Goal: Check status: Check status

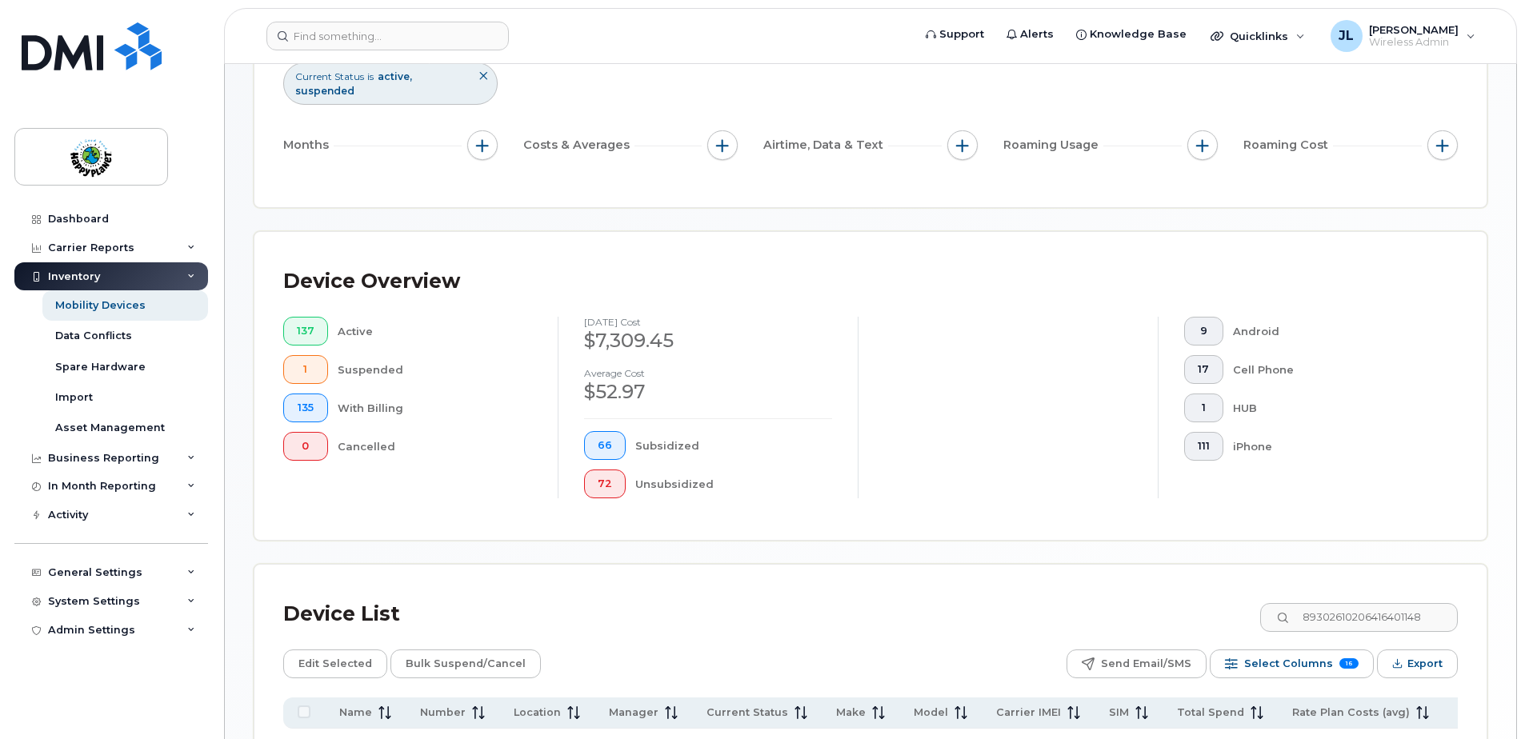
scroll to position [407, 0]
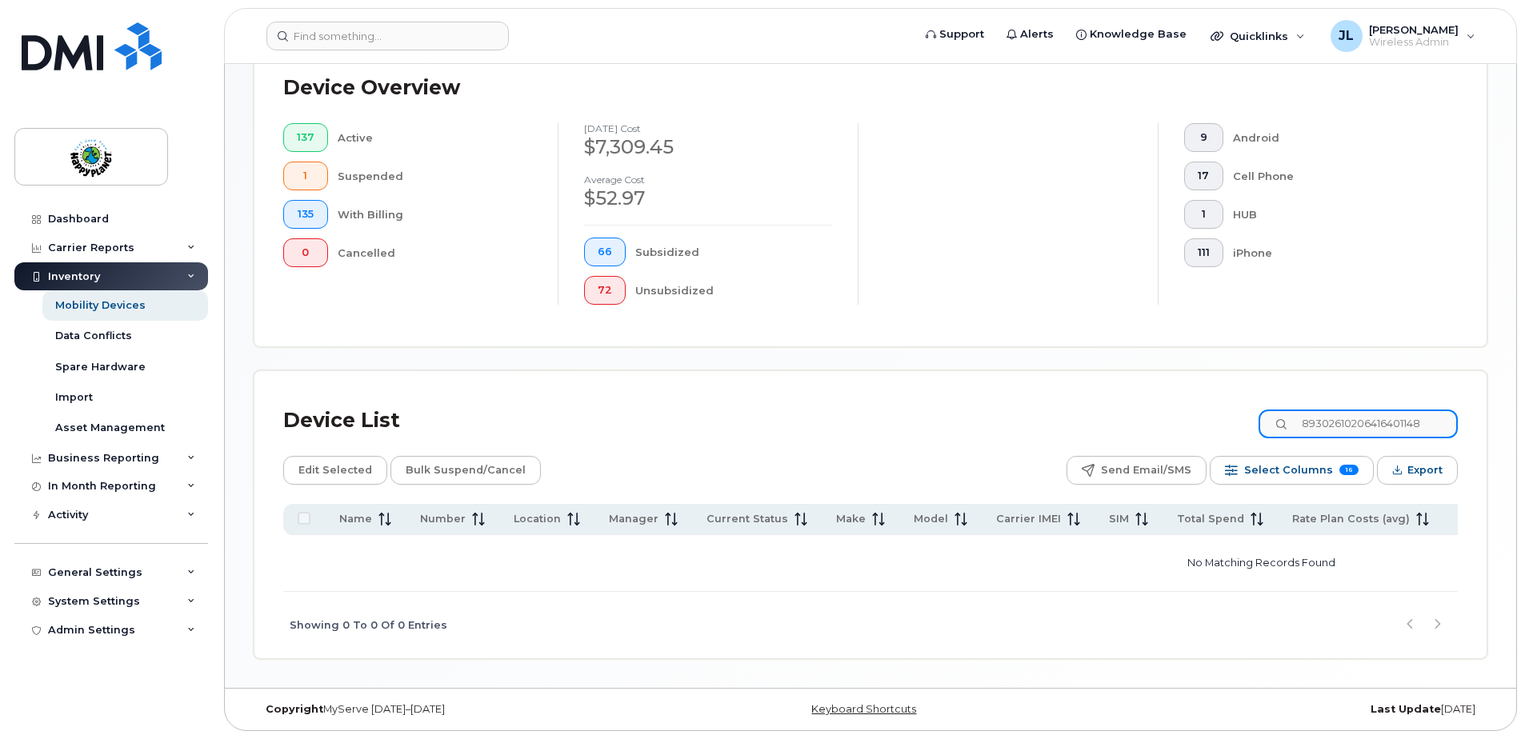
drag, startPoint x: 1445, startPoint y: 417, endPoint x: 1237, endPoint y: 406, distance: 208.3
click at [1237, 406] on div "Device List 89302610206416401148" at bounding box center [870, 421] width 1174 height 42
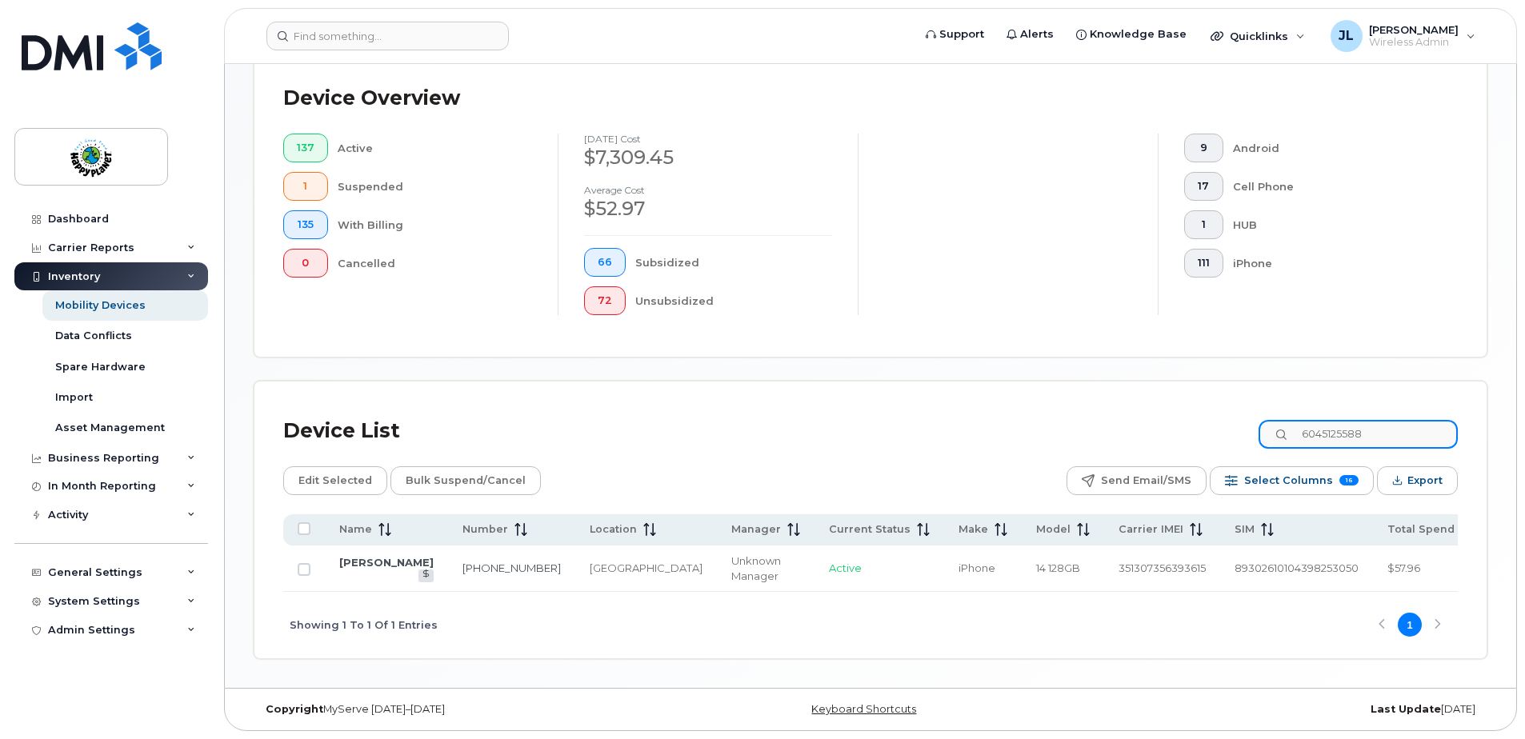
type input "6045125588"
drag, startPoint x: 356, startPoint y: 546, endPoint x: 396, endPoint y: 542, distance: 40.2
click at [356, 556] on link "[PERSON_NAME]" at bounding box center [386, 562] width 94 height 13
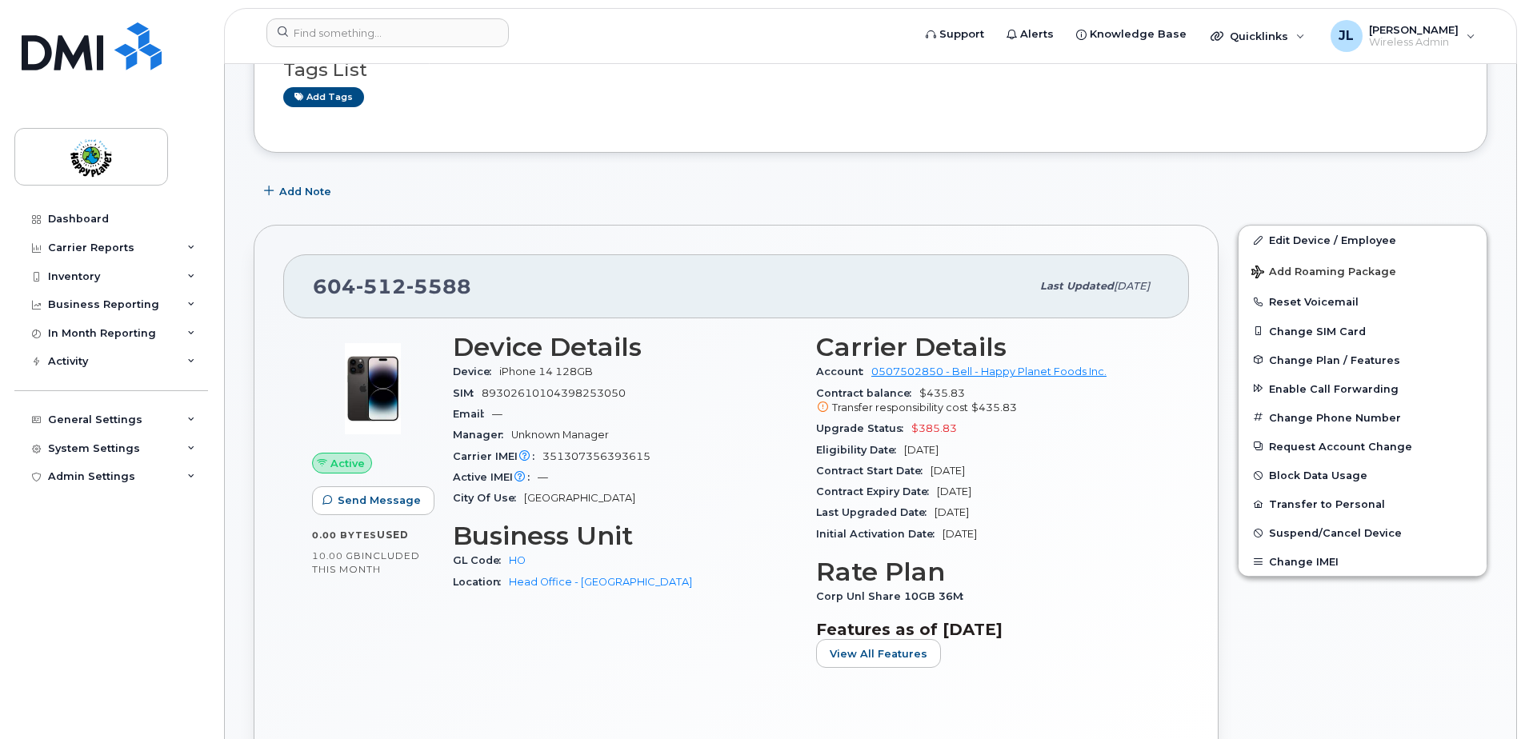
scroll to position [240, 0]
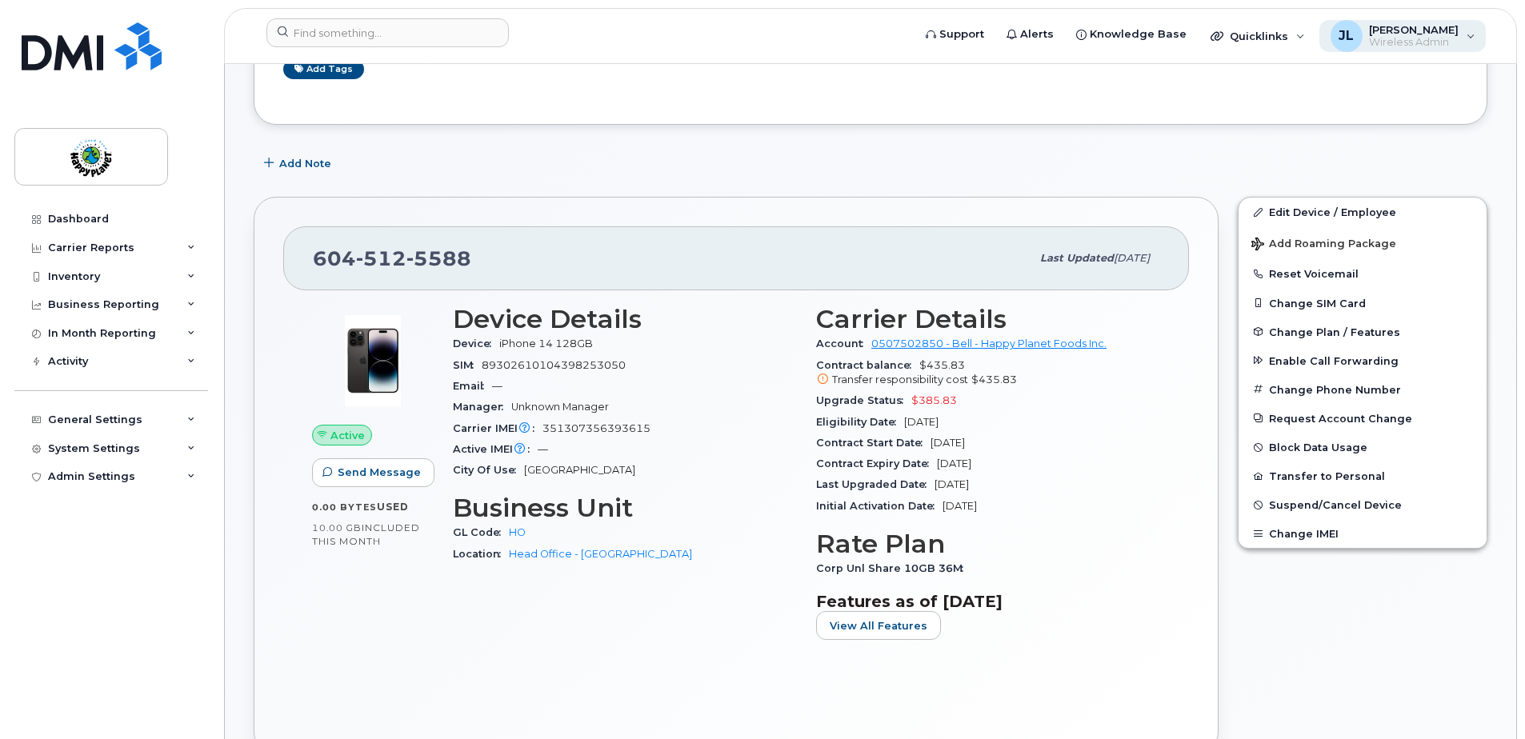
click at [1434, 39] on span "Wireless Admin" at bounding box center [1414, 42] width 90 height 13
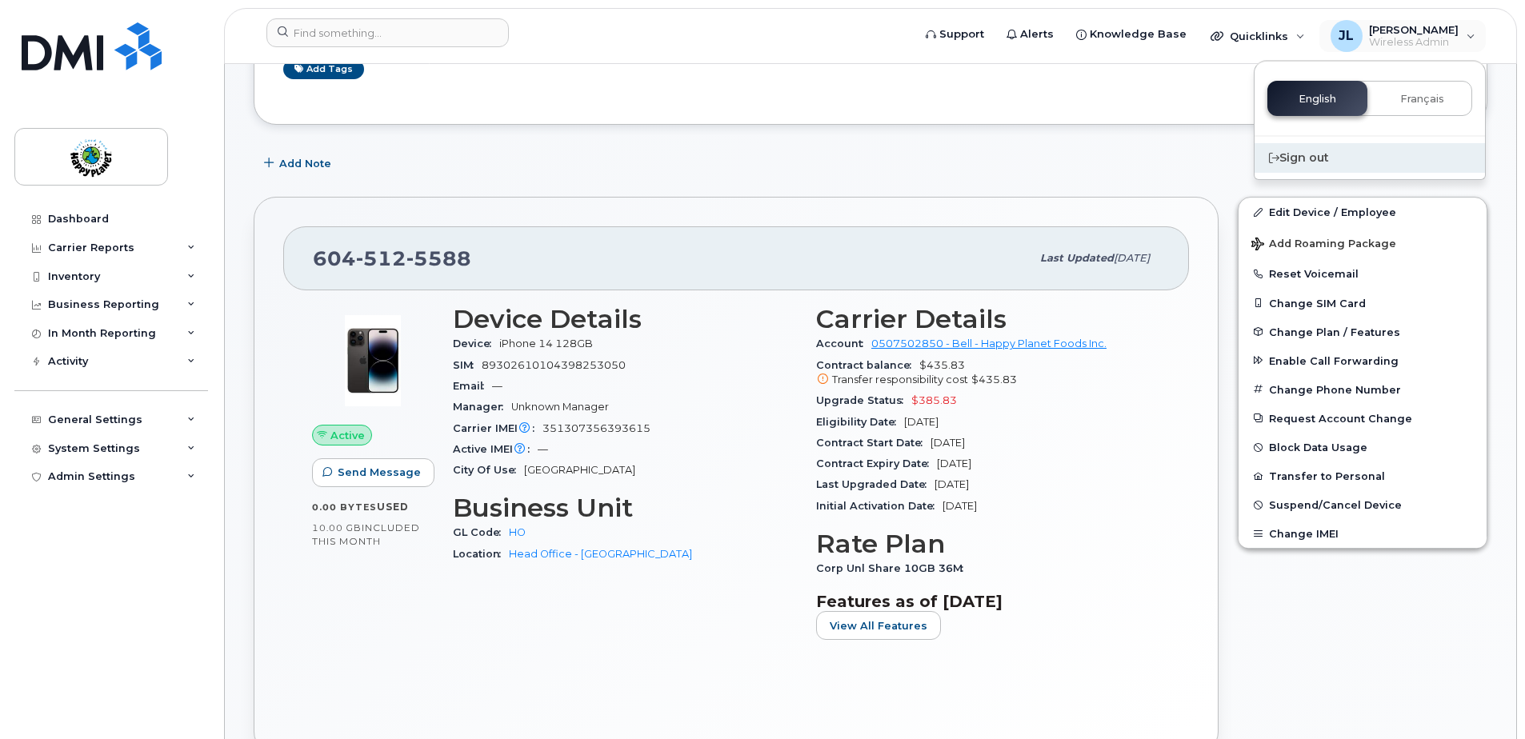
drag, startPoint x: 1433, startPoint y: 39, endPoint x: 1319, endPoint y: 160, distance: 165.8
click at [1319, 160] on div "Sign out" at bounding box center [1369, 158] width 230 height 30
